Goal: Find specific page/section: Find specific page/section

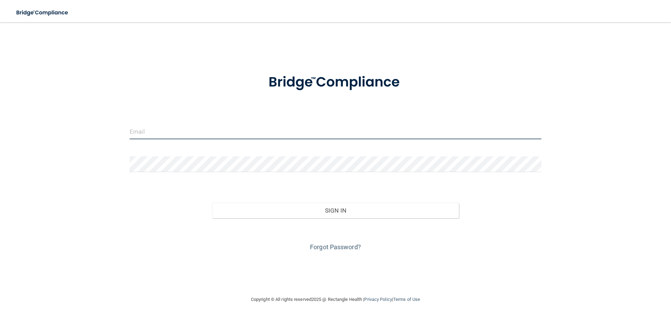
click at [248, 135] on input "email" at bounding box center [336, 132] width 412 height 16
type input "[PERSON_NAME][EMAIL_ADDRESS][DOMAIN_NAME]"
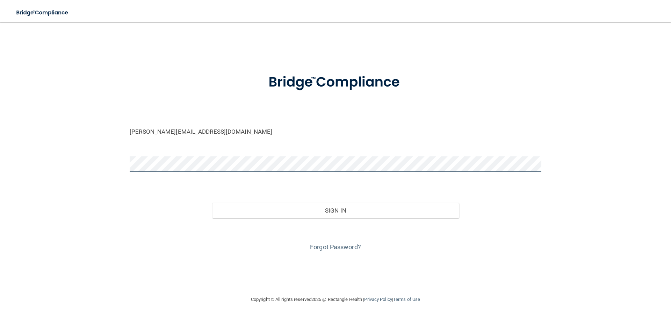
click at [212, 203] on button "Sign In" at bounding box center [335, 210] width 247 height 15
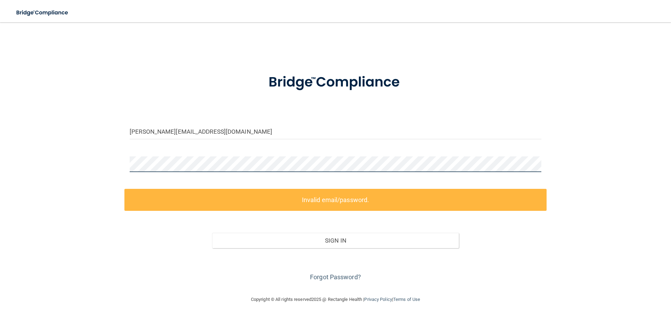
click at [115, 166] on div "[PERSON_NAME][EMAIL_ADDRESS][DOMAIN_NAME] Invalid email/password. You don't hav…" at bounding box center [335, 158] width 643 height 259
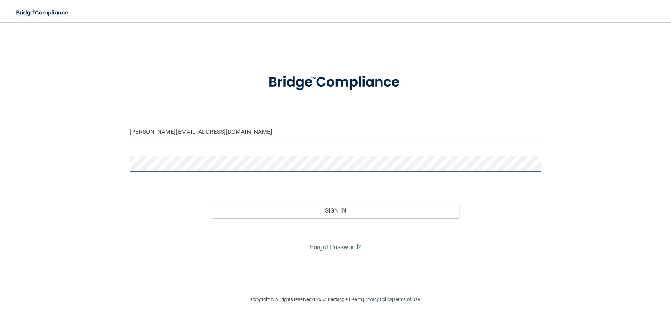
click at [212, 203] on button "Sign In" at bounding box center [335, 210] width 247 height 15
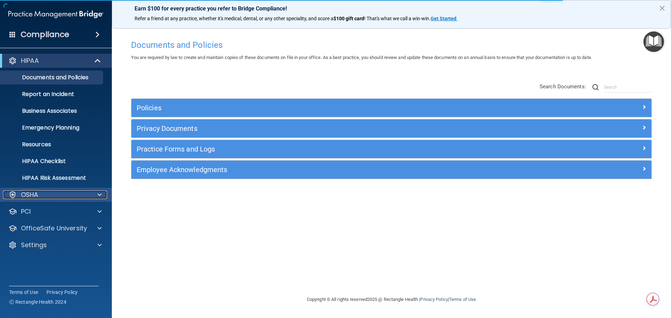
click at [30, 192] on p "OSHA" at bounding box center [29, 195] width 17 height 8
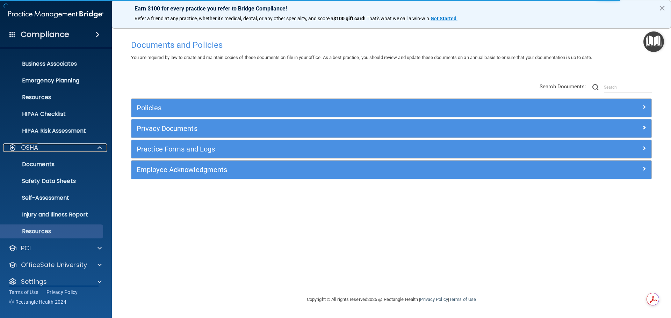
scroll to position [56, 0]
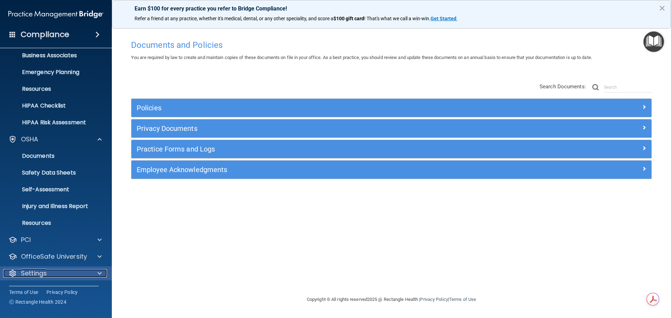
click at [50, 273] on div "Settings" at bounding box center [46, 273] width 87 height 8
click at [98, 274] on span at bounding box center [100, 273] width 4 height 8
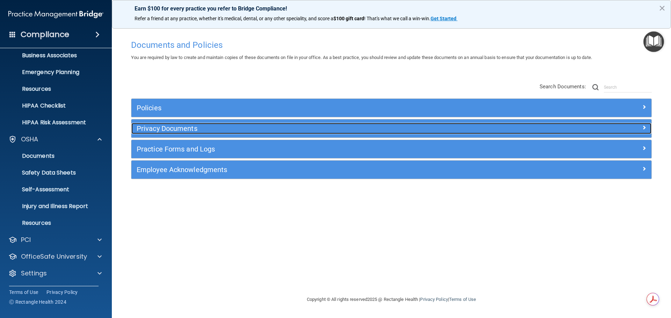
click at [644, 127] on span at bounding box center [644, 127] width 4 height 8
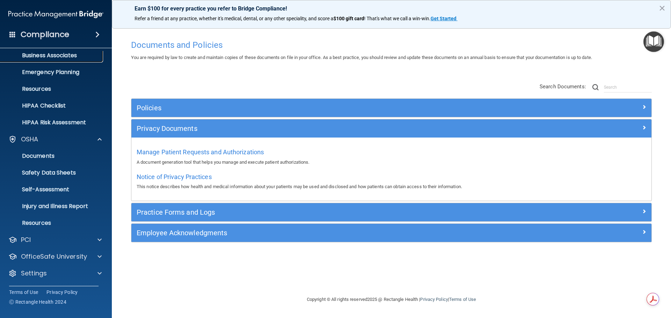
click at [66, 55] on p "Business Associates" at bounding box center [52, 55] width 95 height 7
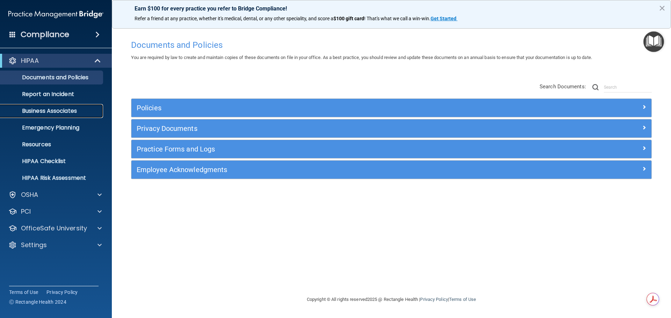
click at [66, 113] on p "Business Associates" at bounding box center [52, 111] width 95 height 7
